Goal: Find specific page/section: Find specific page/section

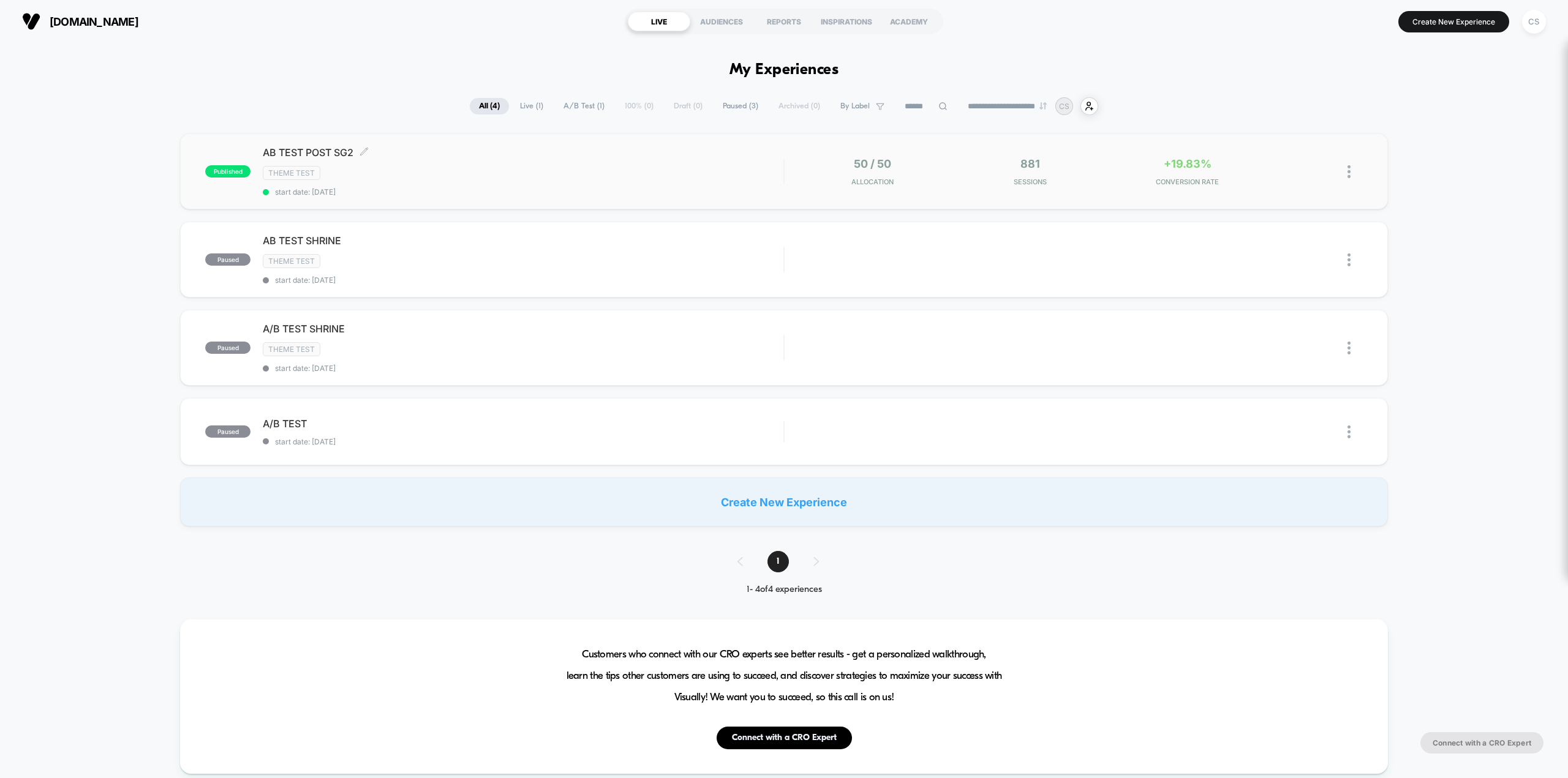
click at [390, 178] on div "Theme Test" at bounding box center [523, 173] width 520 height 14
